Goal: Subscribe to service/newsletter

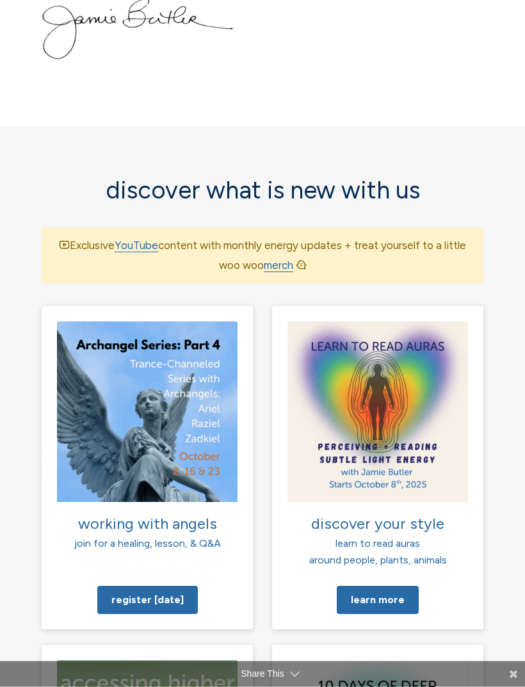
scroll to position [1123, 0]
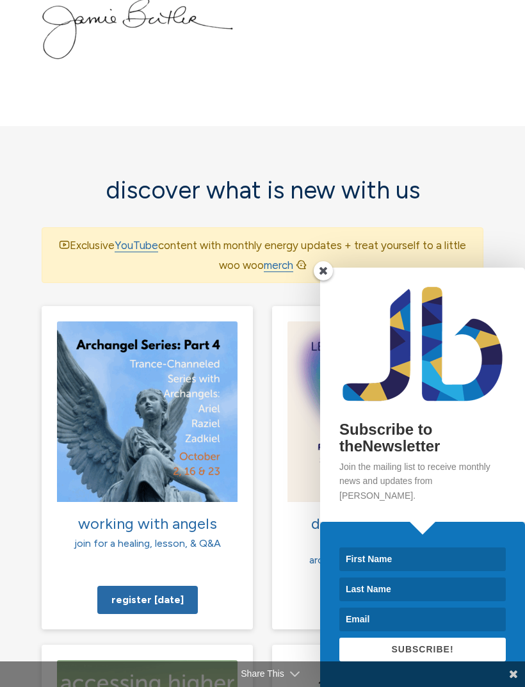
click at [373, 571] on input at bounding box center [422, 559] width 166 height 24
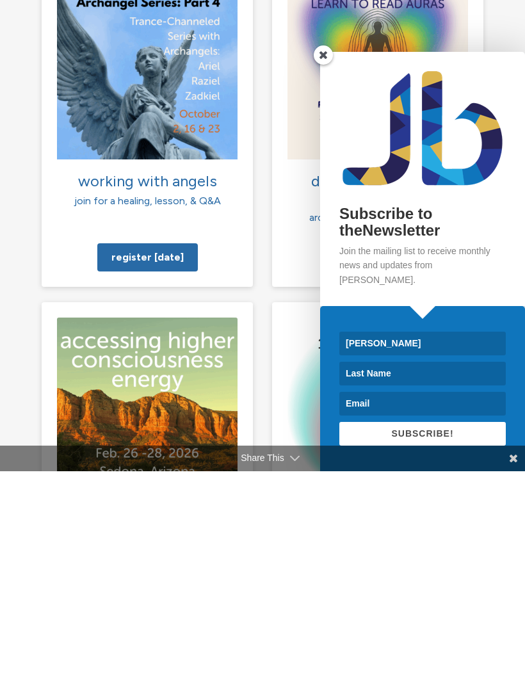
type input "[PERSON_NAME]"
click at [394, 577] on input at bounding box center [422, 589] width 166 height 24
type input "[PERSON_NAME]"
click at [391, 607] on input at bounding box center [422, 619] width 166 height 24
click at [382, 607] on input at bounding box center [422, 619] width 166 height 24
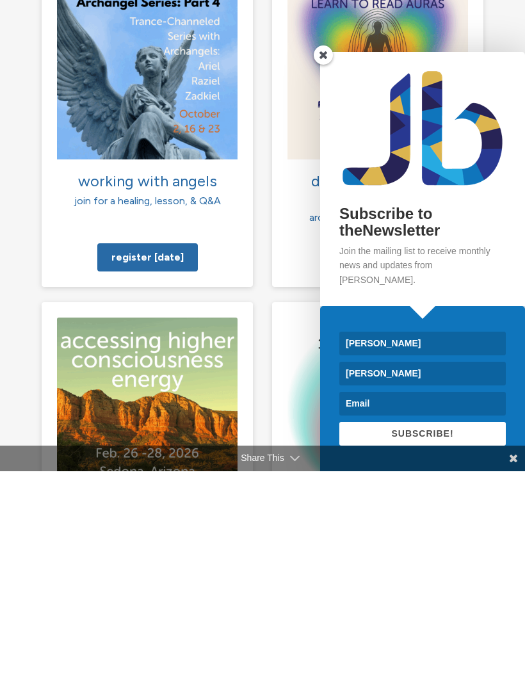
click at [388, 607] on input at bounding box center [422, 619] width 166 height 24
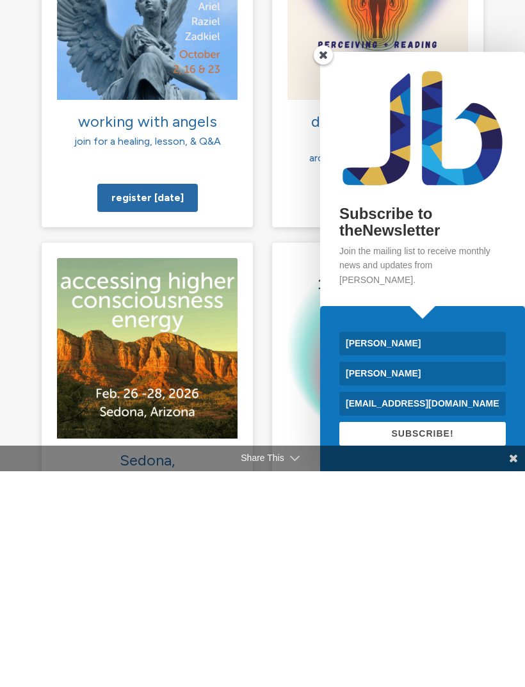
type input "[EMAIL_ADDRESS][DOMAIN_NAME]"
click at [456, 637] on button "SUBSCRIBE!" at bounding box center [422, 649] width 166 height 24
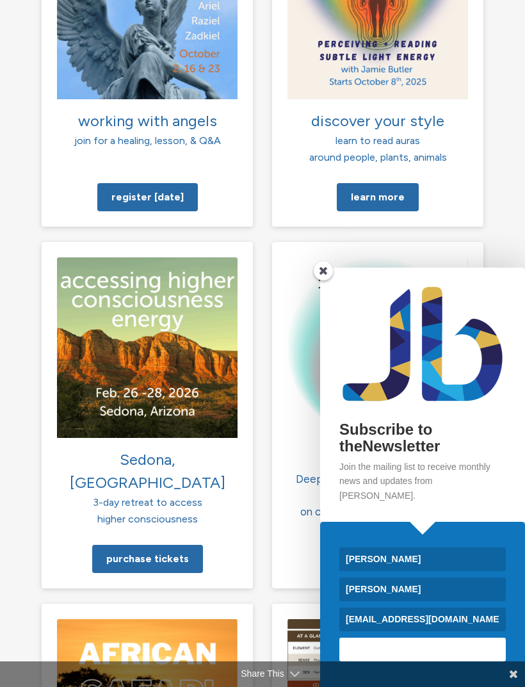
click at [518, 686] on span at bounding box center [513, 674] width 10 height 27
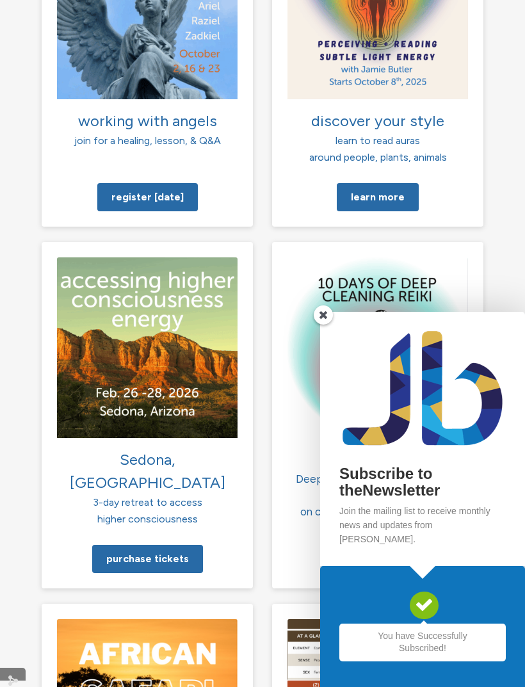
click at [328, 324] on span at bounding box center [323, 314] width 19 height 19
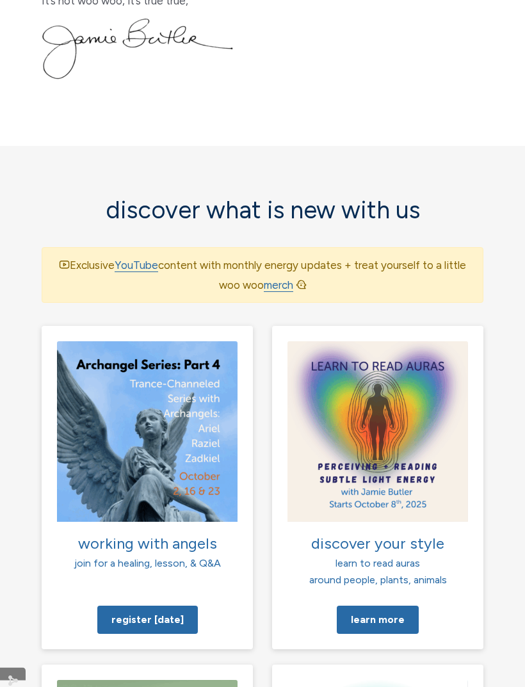
scroll to position [1103, 0]
click at [179, 605] on link "Register [DATE]" at bounding box center [147, 619] width 100 height 28
click at [386, 605] on link "Learn more" at bounding box center [378, 619] width 82 height 28
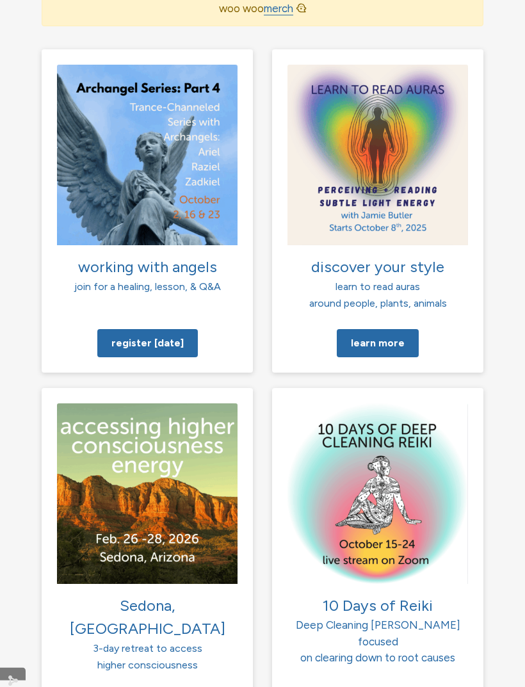
scroll to position [1380, 0]
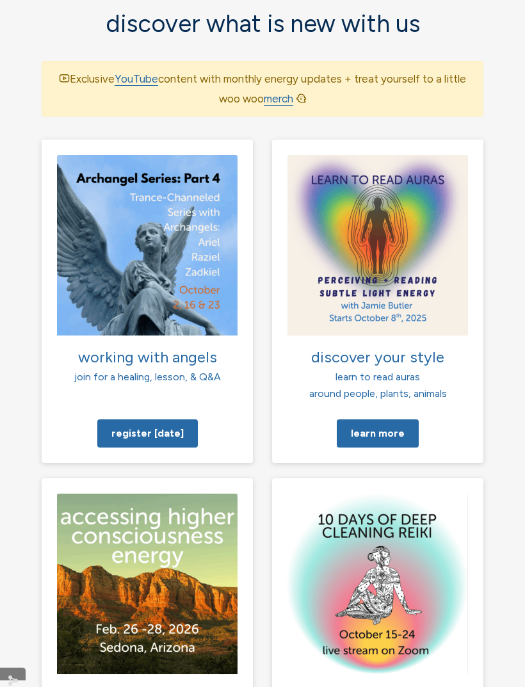
scroll to position [1262, 0]
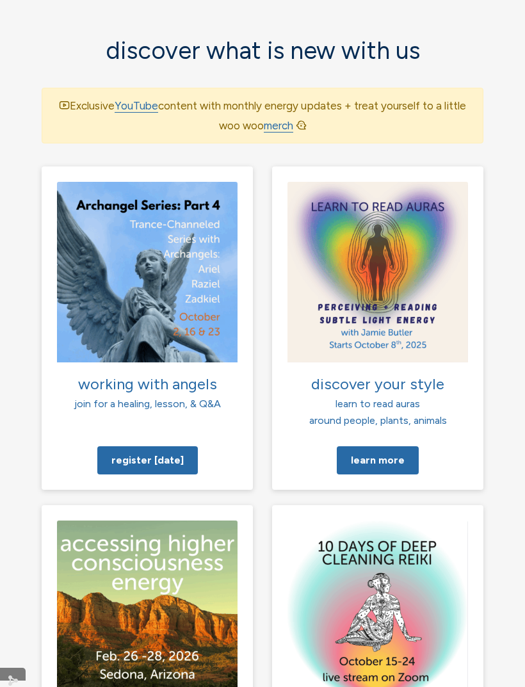
click at [387, 446] on link "Learn more" at bounding box center [378, 460] width 82 height 28
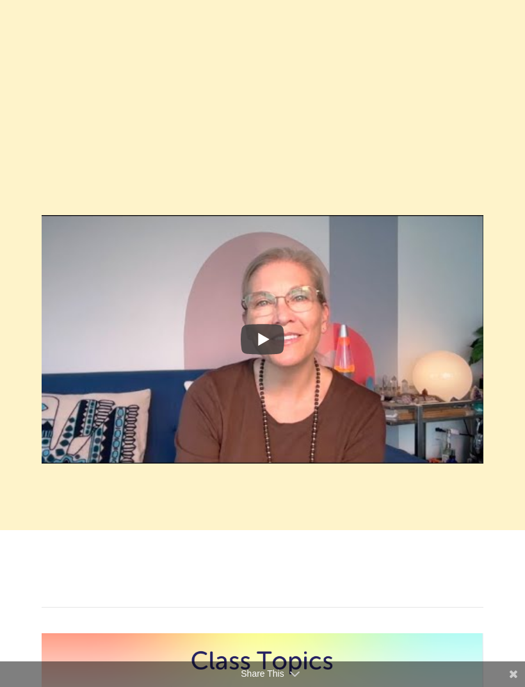
scroll to position [1451, 0]
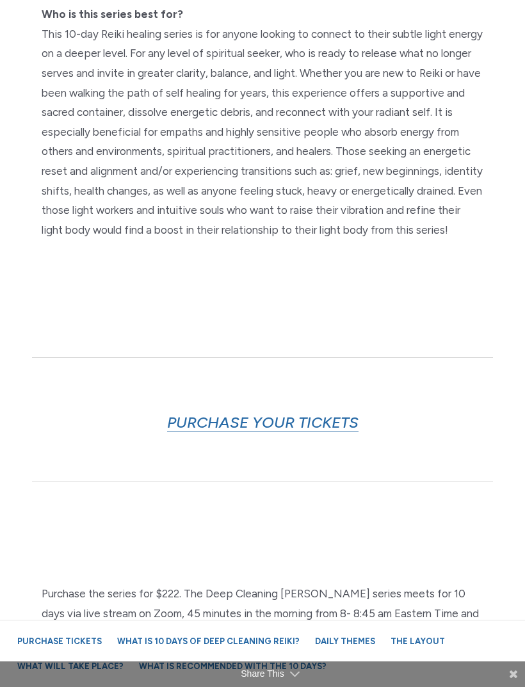
scroll to position [545, 0]
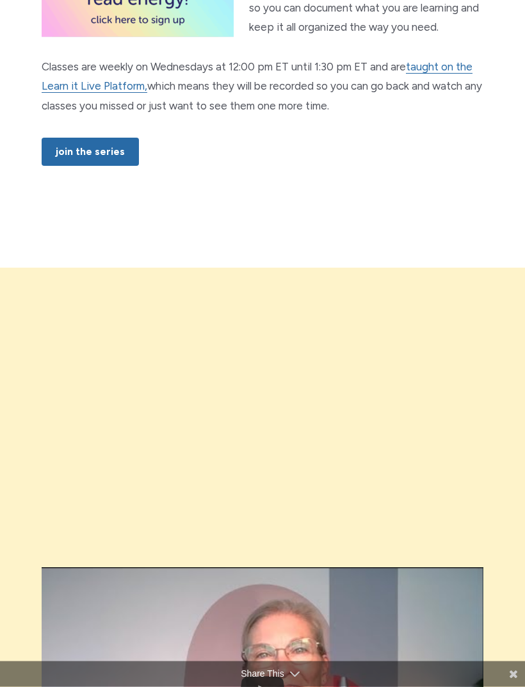
scroll to position [976, 0]
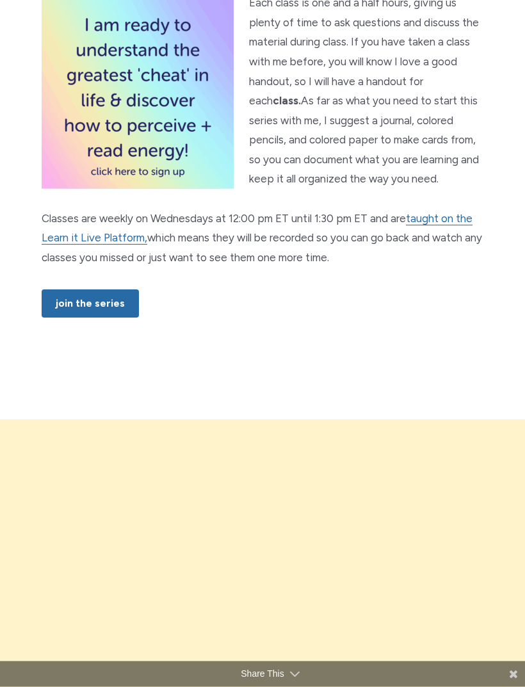
click at [120, 318] on link "JOIN THE SERIES" at bounding box center [90, 304] width 97 height 28
